Goal: Book appointment/travel/reservation

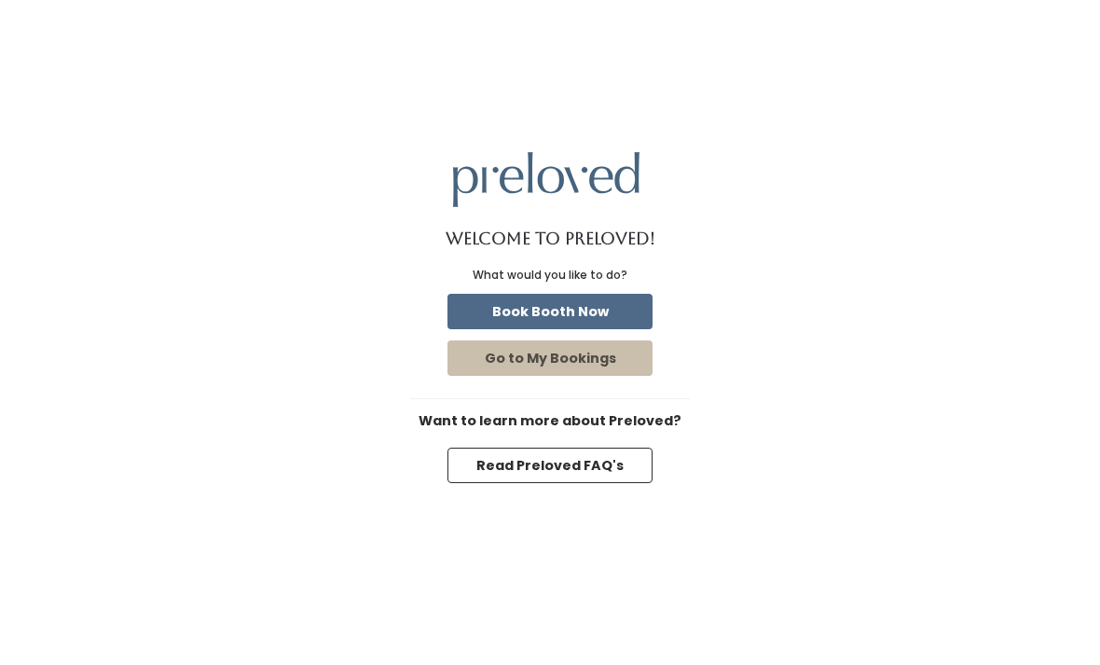
click at [602, 329] on button "Book Booth Now" at bounding box center [549, 311] width 205 height 35
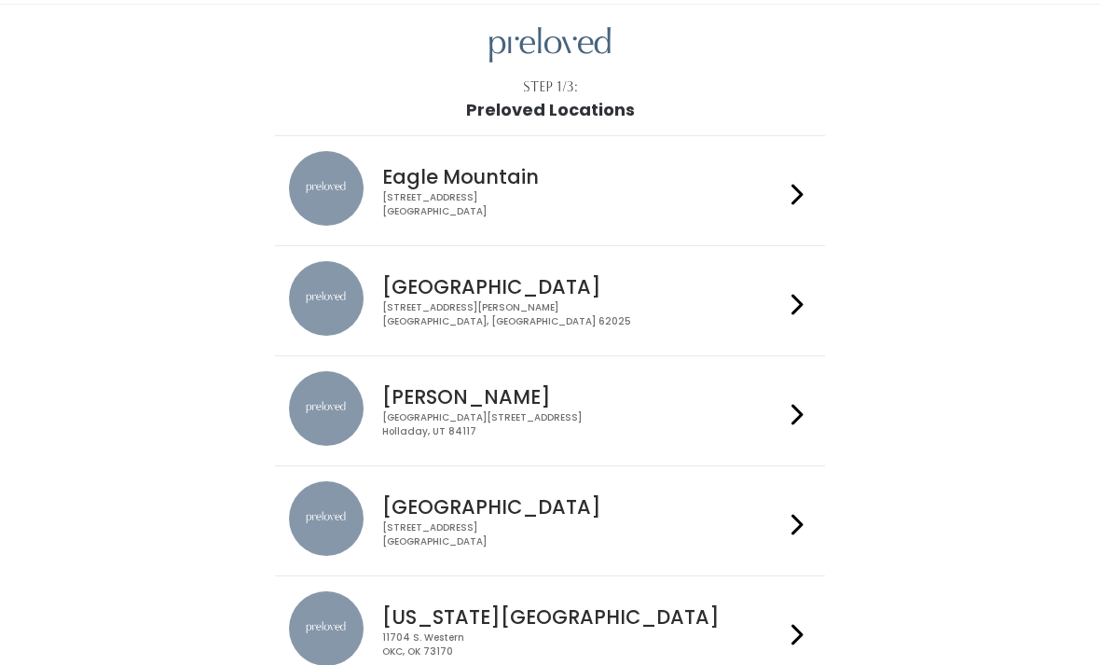
scroll to position [61, 0]
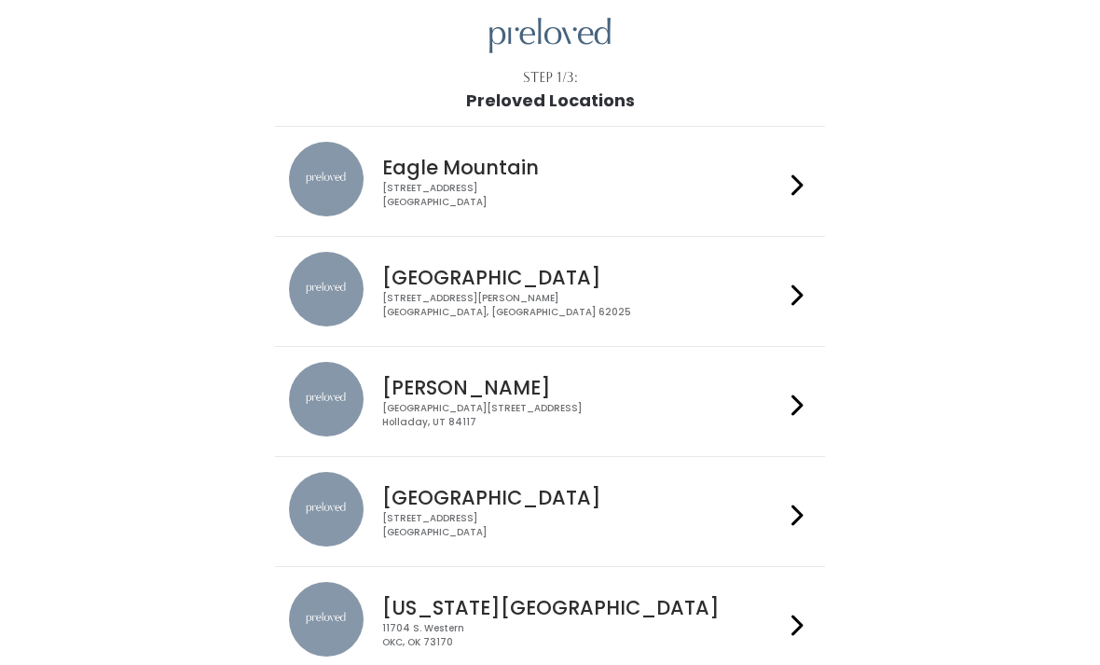
click at [784, 391] on div at bounding box center [797, 402] width 27 height 79
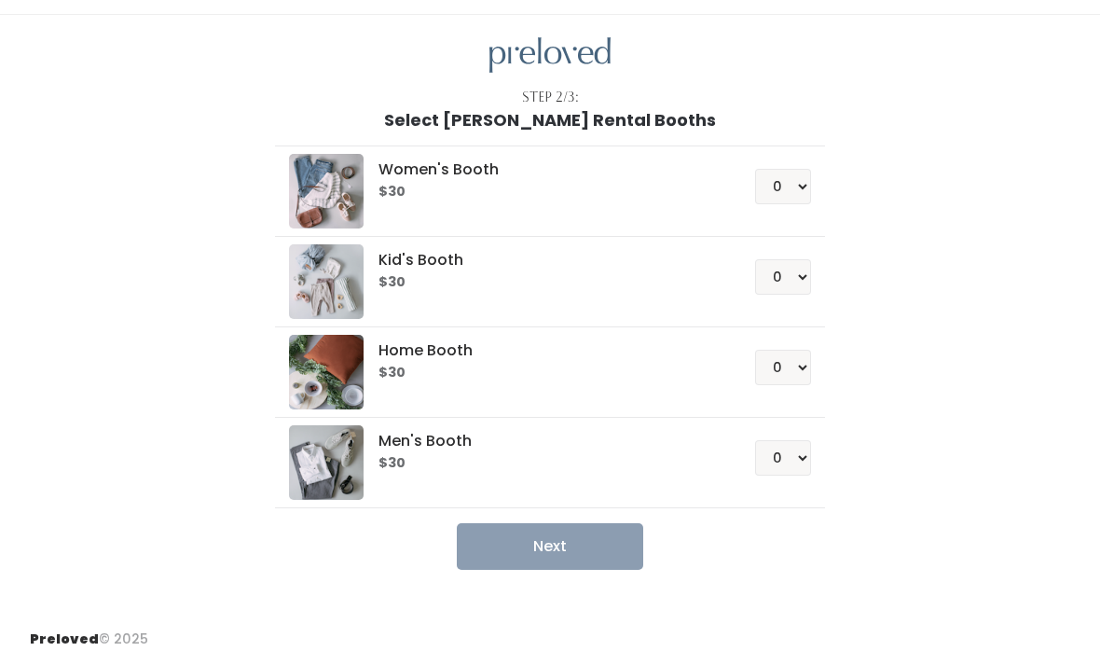
scroll to position [60, 0]
click at [810, 170] on select "0 1 2 3 4" at bounding box center [783, 187] width 56 height 35
select select "2"
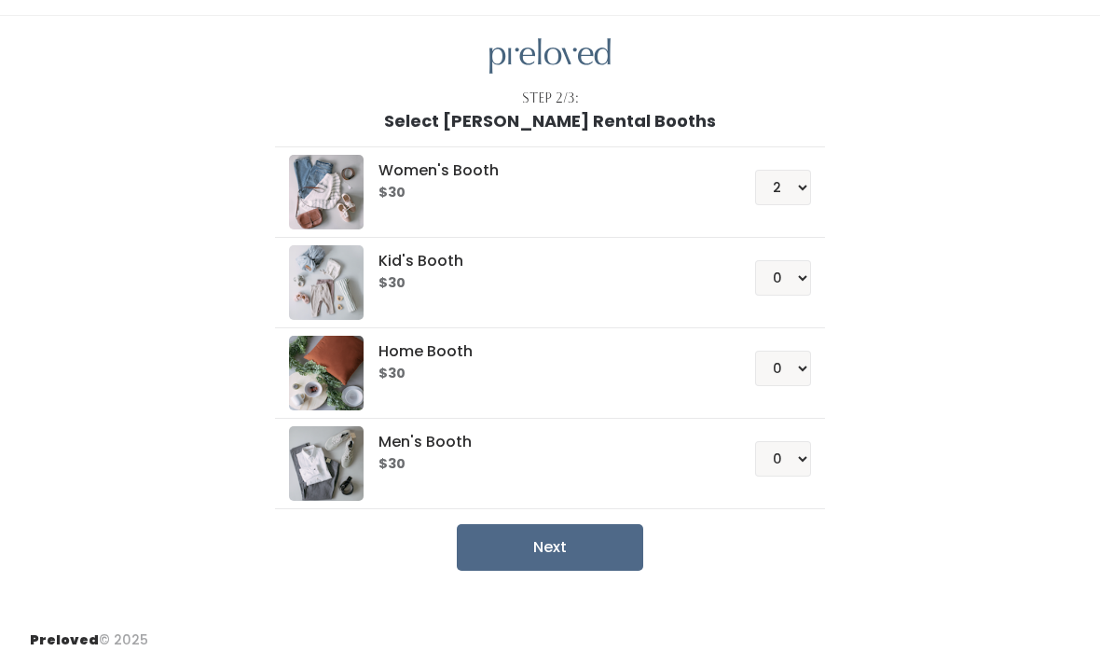
click at [624, 534] on button "Next" at bounding box center [550, 547] width 186 height 47
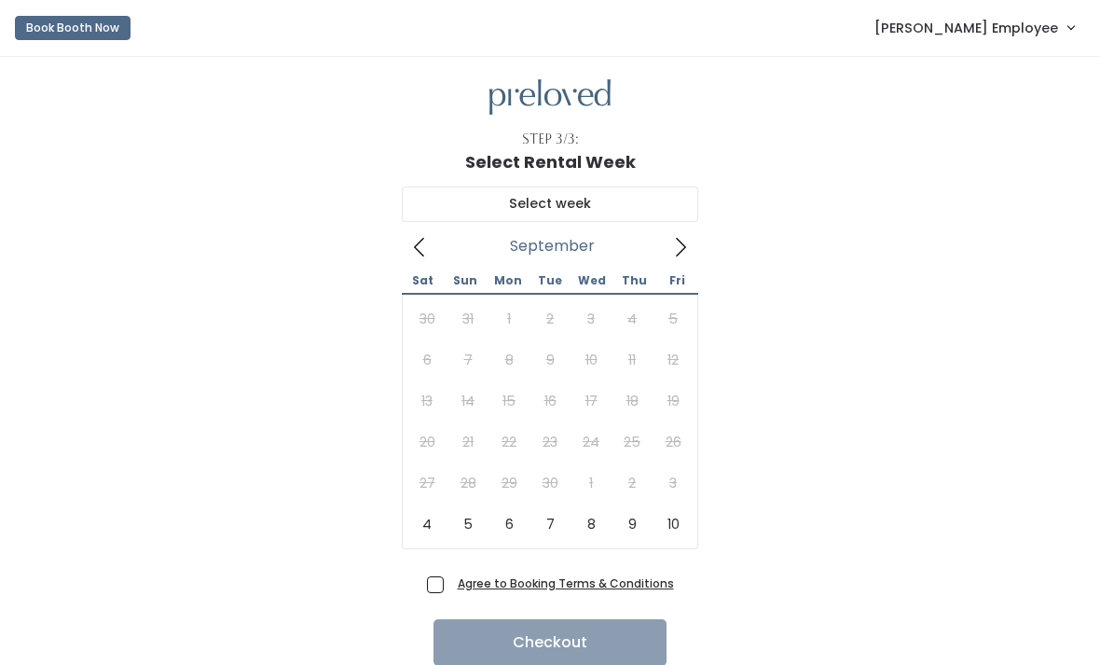
click at [680, 252] on icon at bounding box center [681, 247] width 10 height 19
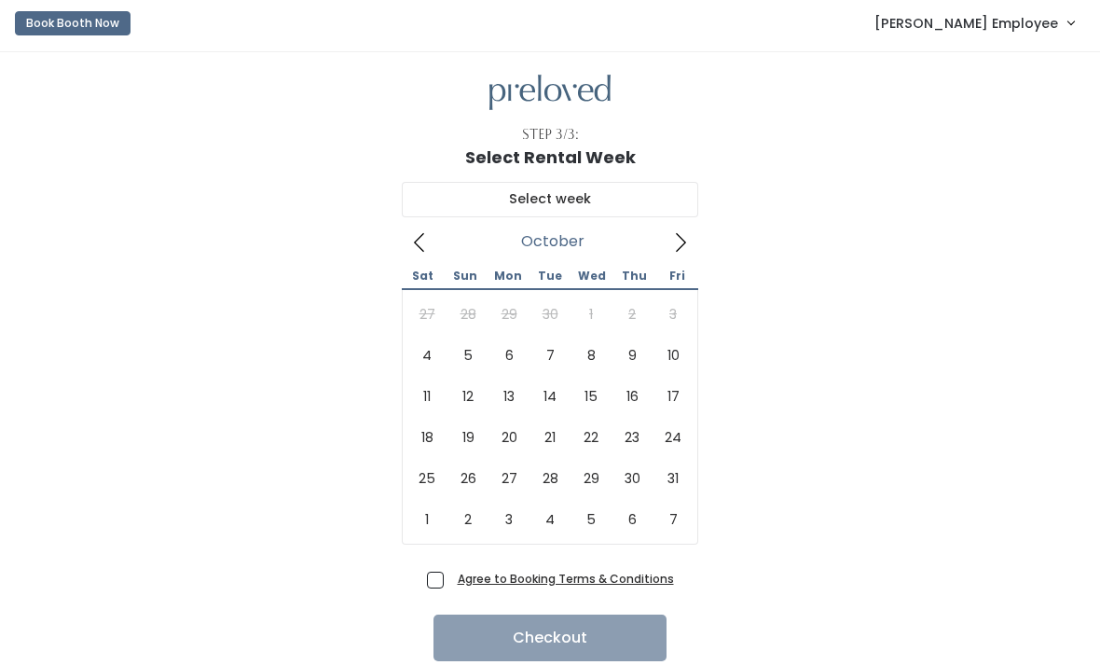
click at [588, 581] on u "Agree to Booking Terms & Conditions" at bounding box center [566, 578] width 216 height 16
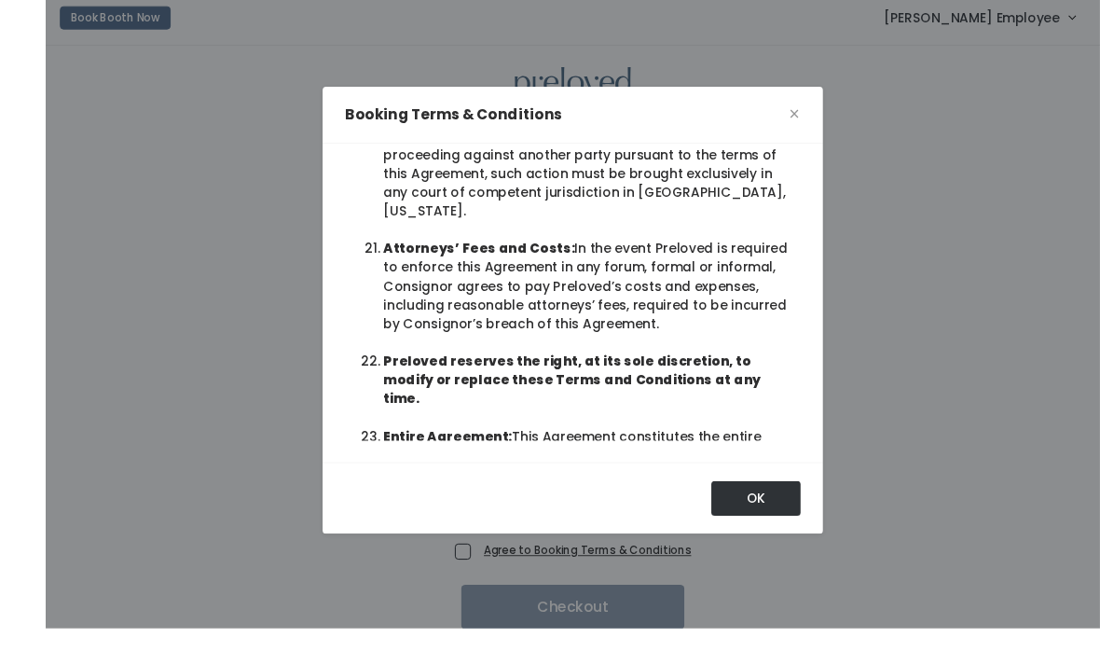
scroll to position [43, 0]
